Goal: Information Seeking & Learning: Learn about a topic

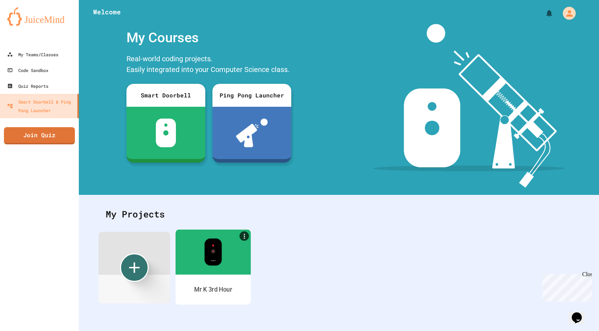
click at [216, 265] on img at bounding box center [213, 251] width 18 height 27
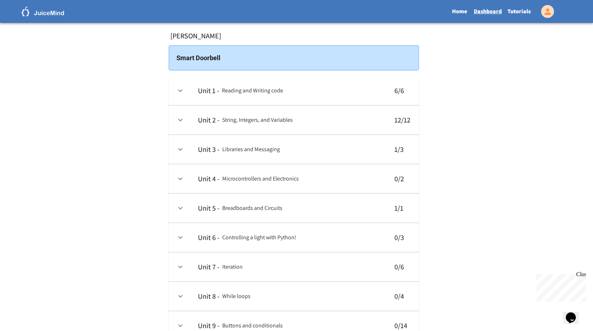
click at [512, 6] on link "Tutorials" at bounding box center [519, 11] width 29 height 16
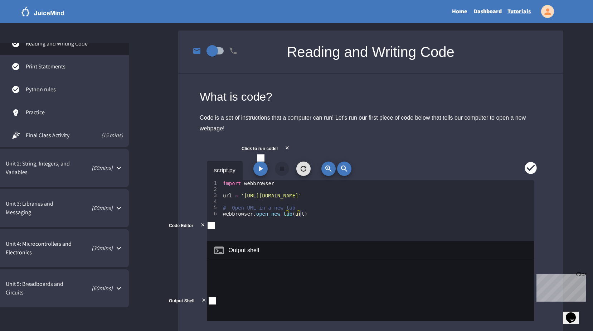
scroll to position [107, 0]
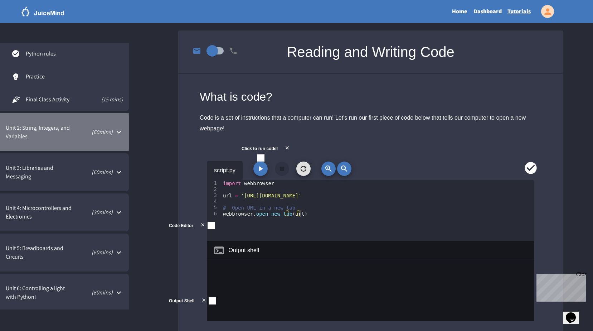
click at [108, 149] on div "Unit 2: String, Integers, and Variables ( 60 mins)" at bounding box center [64, 132] width 129 height 38
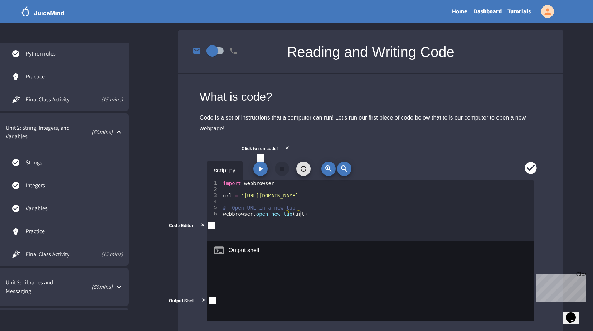
click at [69, 278] on div "Unit 3: Libraries and Messaging ( 60 mins)" at bounding box center [64, 287] width 129 height 38
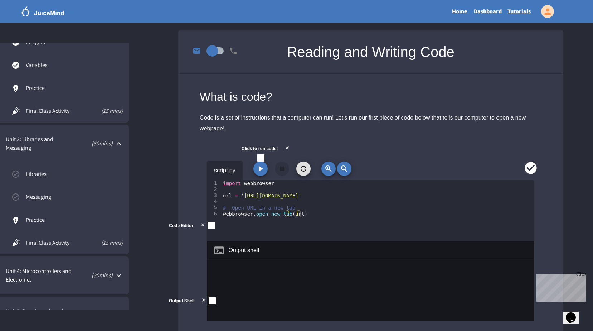
click at [62, 179] on link "Libraries" at bounding box center [64, 174] width 129 height 23
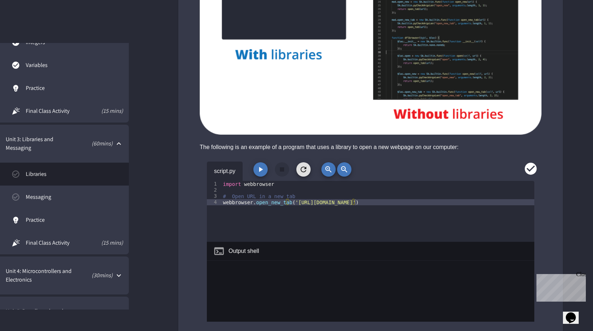
scroll to position [573, 0]
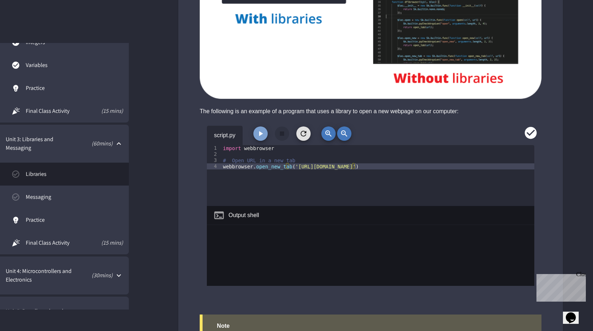
click at [264, 136] on icon "button" at bounding box center [260, 133] width 9 height 9
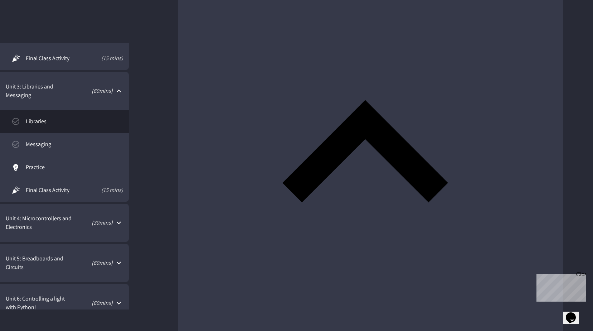
scroll to position [895, 0]
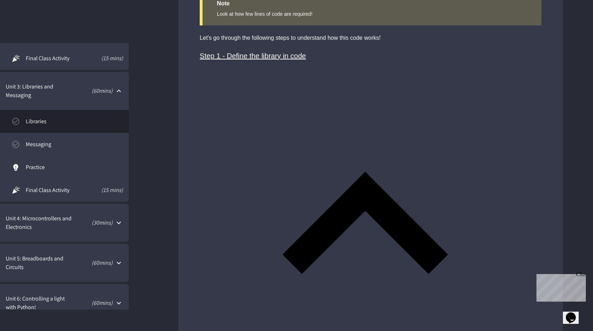
click at [285, 55] on div "Step 1 - Define the library in code" at bounding box center [365, 55] width 331 height 11
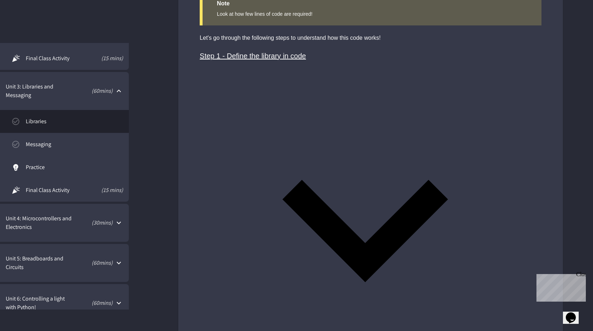
click at [285, 55] on div "Step 1 - Define the library in code" at bounding box center [365, 55] width 331 height 11
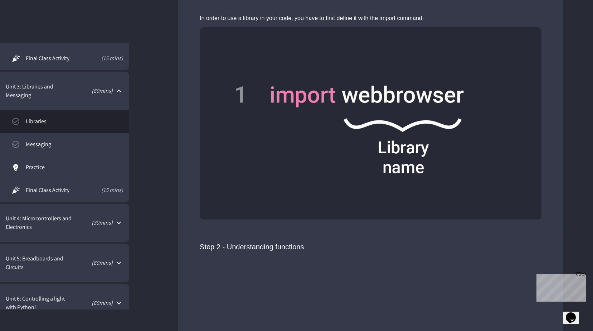
scroll to position [1361, 0]
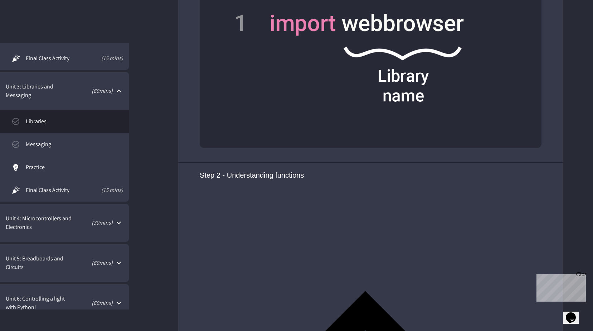
drag, startPoint x: 196, startPoint y: 78, endPoint x: 343, endPoint y: 90, distance: 148.0
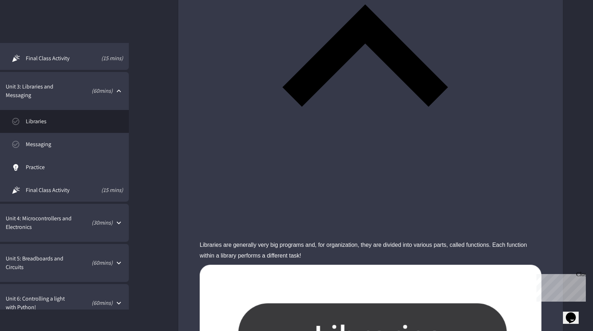
scroll to position [1683, 0]
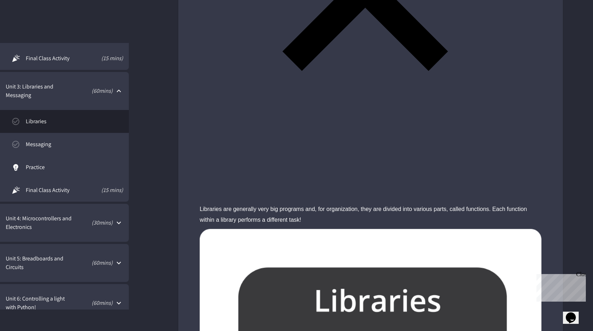
drag, startPoint x: 202, startPoint y: 188, endPoint x: 227, endPoint y: 188, distance: 25.1
drag, startPoint x: 227, startPoint y: 188, endPoint x: 199, endPoint y: 180, distance: 28.8
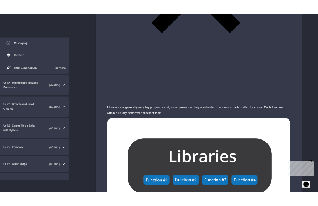
scroll to position [1755, 0]
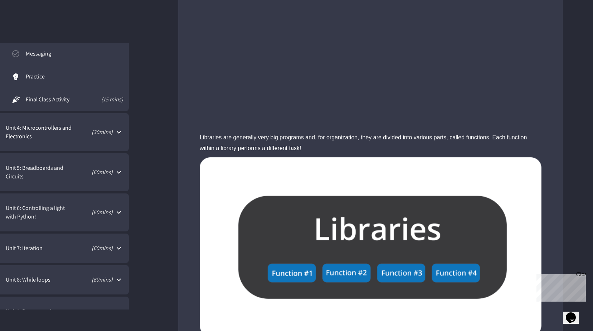
drag, startPoint x: 177, startPoint y: 87, endPoint x: 332, endPoint y: 142, distance: 165.3
click at [332, 142] on div "Unit 1: Reading and Writing code ( 60 mins) Presentation (15 mins) Reading and …" at bounding box center [296, 226] width 593 height 3917
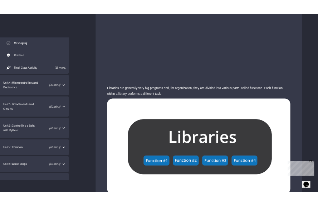
scroll to position [471, 0]
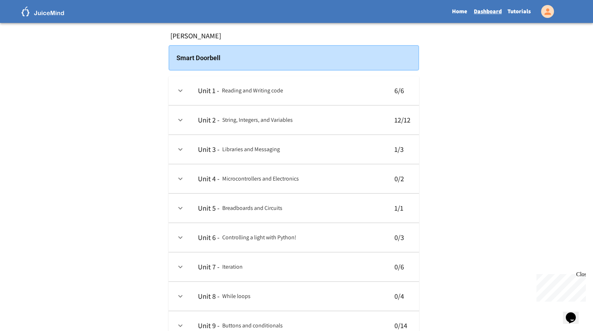
click at [518, 13] on link "Tutorials" at bounding box center [519, 11] width 29 height 16
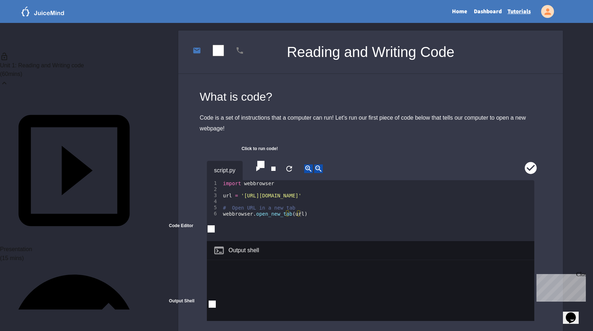
scroll to position [143, 0]
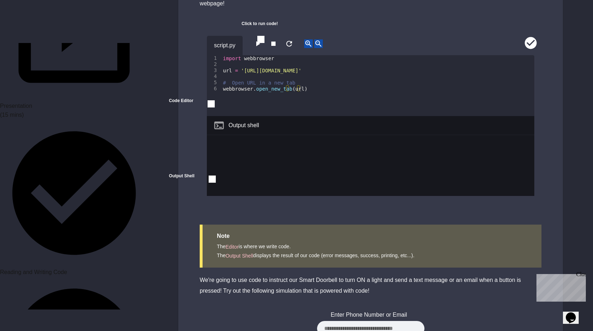
scroll to position [0, 0]
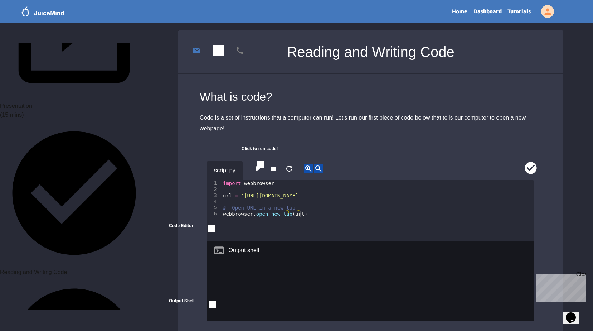
click at [259, 173] on button "button" at bounding box center [258, 168] width 9 height 9
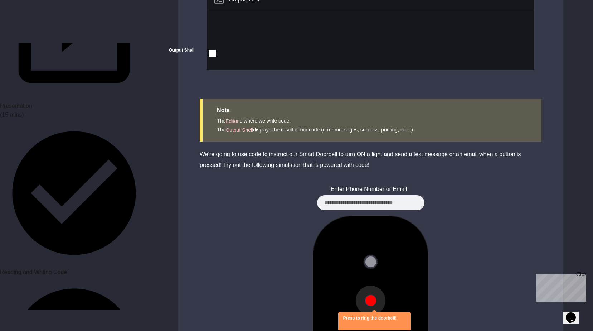
scroll to position [376, 0]
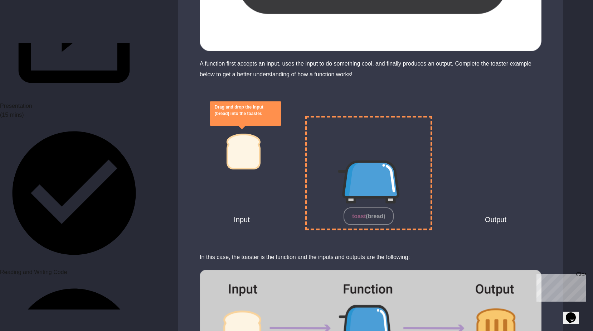
scroll to position [2094, 0]
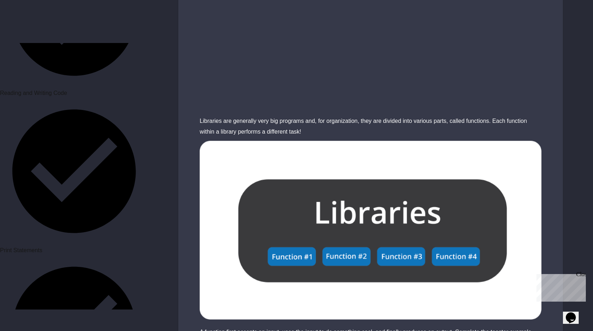
scroll to position [358, 0]
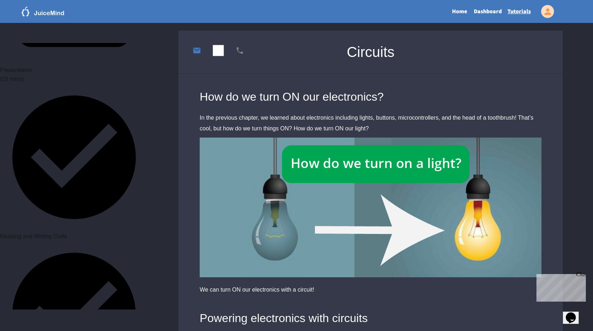
scroll to position [107, 0]
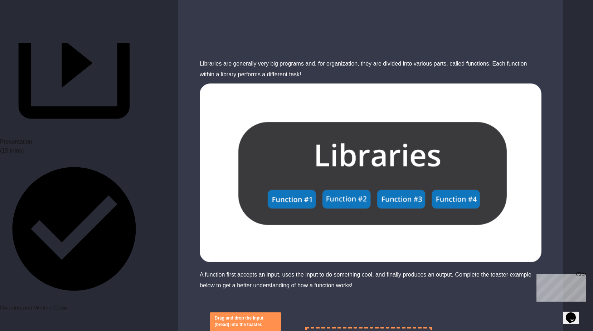
scroll to position [2008, 0]
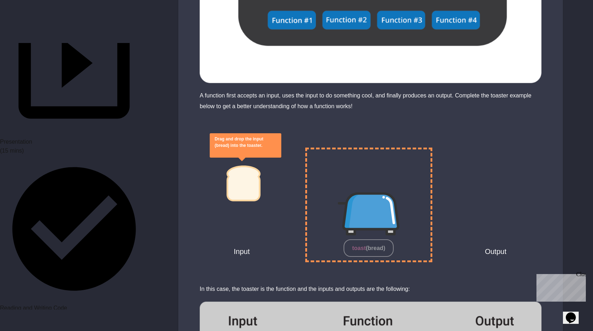
drag, startPoint x: 218, startPoint y: 144, endPoint x: 389, endPoint y: 140, distance: 170.1
drag, startPoint x: 252, startPoint y: 163, endPoint x: 383, endPoint y: 154, distance: 131.7
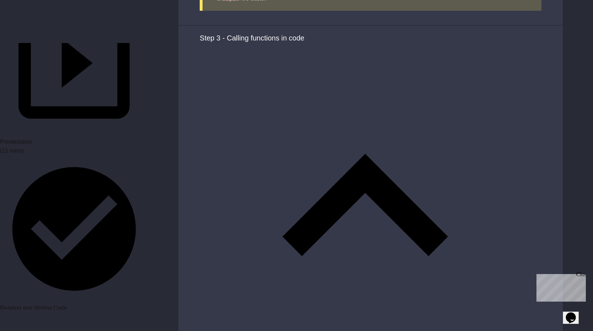
scroll to position [2509, 0]
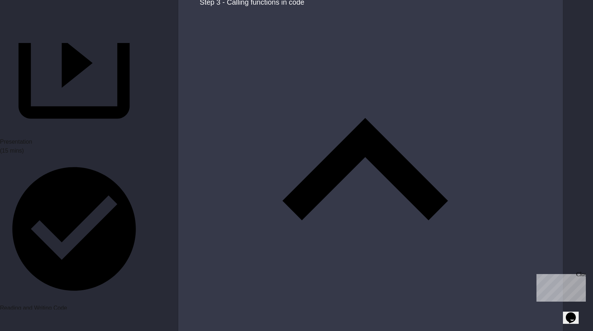
drag, startPoint x: 293, startPoint y: 76, endPoint x: 467, endPoint y: 70, distance: 174.2
drag, startPoint x: 467, startPoint y: 70, endPoint x: 469, endPoint y: 80, distance: 10.1
drag, startPoint x: 300, startPoint y: 249, endPoint x: 110, endPoint y: 228, distance: 191.6
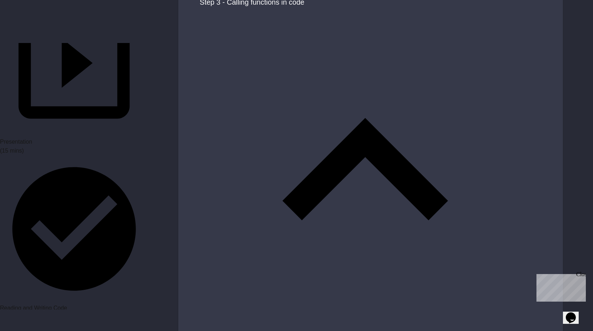
scroll to position [121, 0]
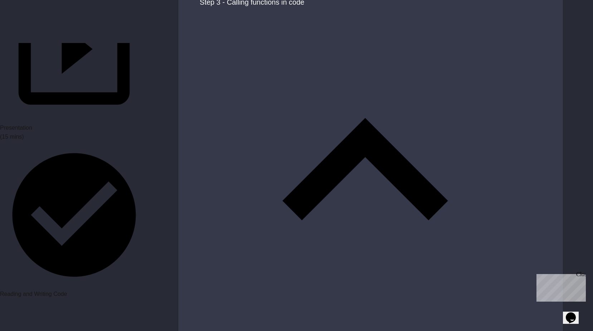
drag, startPoint x: 140, startPoint y: 153, endPoint x: 193, endPoint y: 112, distance: 67.5
click at [141, 151] on div "Unit 1: Reading and Writing code ( 60 mins) Presentation (15 mins) Reading and …" at bounding box center [74, 176] width 148 height 266
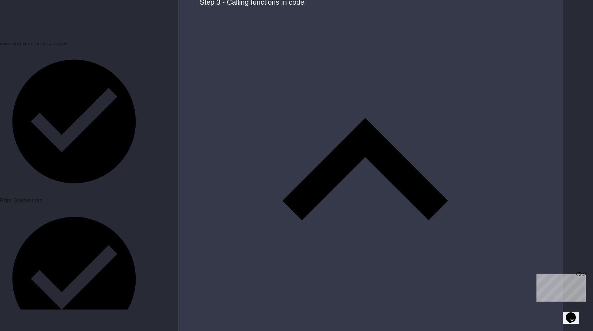
scroll to position [408, 0]
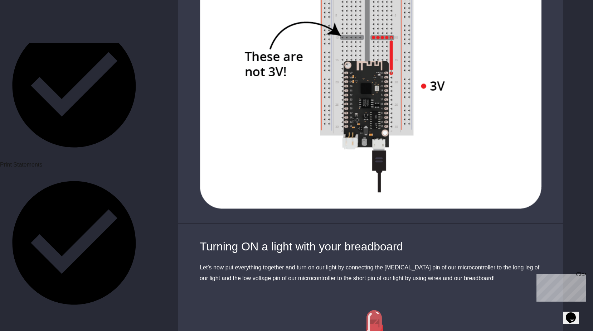
scroll to position [2277, 0]
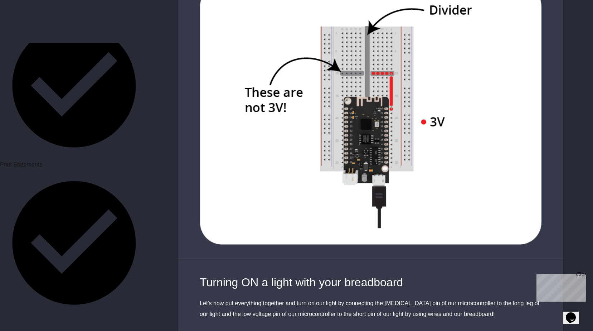
drag, startPoint x: 447, startPoint y: 158, endPoint x: 401, endPoint y: 224, distance: 80.1
drag, startPoint x: 376, startPoint y: 31, endPoint x: 358, endPoint y: 54, distance: 29.6
drag, startPoint x: 384, startPoint y: 112, endPoint x: 319, endPoint y: 114, distance: 65.2
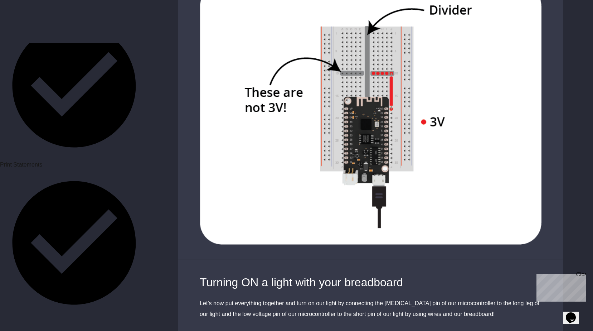
drag, startPoint x: 366, startPoint y: 140, endPoint x: 328, endPoint y: 139, distance: 38.0
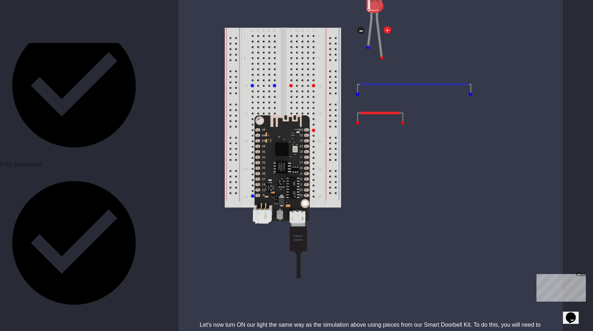
scroll to position [2528, 0]
